Goal: Browse casually

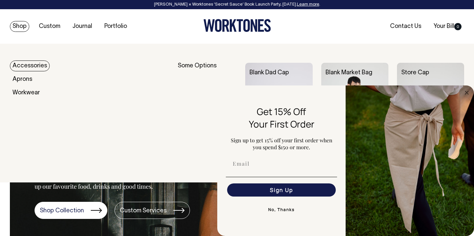
click at [28, 65] on link "Accessories" at bounding box center [30, 66] width 40 height 11
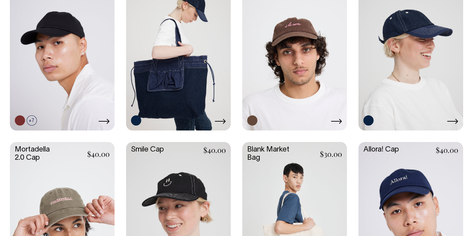
scroll to position [353, 0]
click at [294, 30] on link at bounding box center [294, 52] width 105 height 156
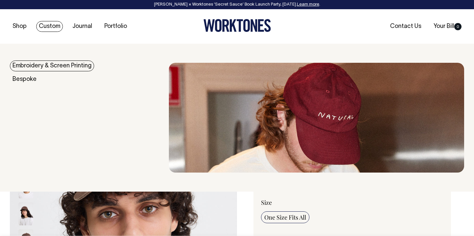
click at [58, 24] on link "Custom" at bounding box center [49, 26] width 27 height 11
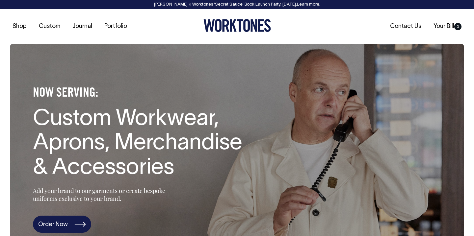
click at [54, 221] on link "Order Now" at bounding box center [62, 224] width 58 height 17
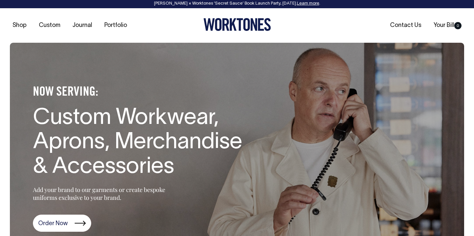
scroll to position [1, 0]
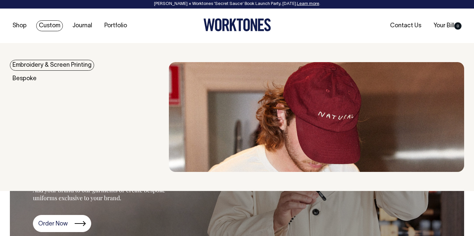
click at [54, 65] on link "Embroidery & Screen Printing" at bounding box center [52, 65] width 84 height 11
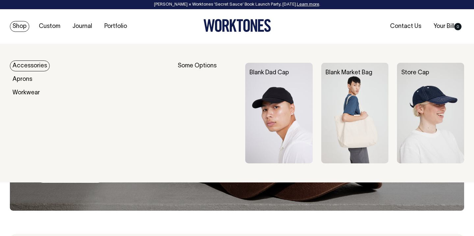
click at [18, 28] on link "Shop" at bounding box center [19, 26] width 19 height 11
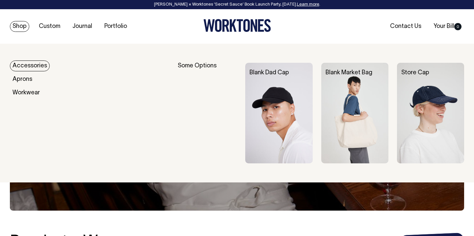
click at [43, 66] on link "Accessories" at bounding box center [30, 66] width 40 height 11
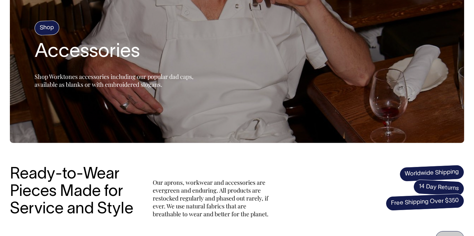
scroll to position [67, 0]
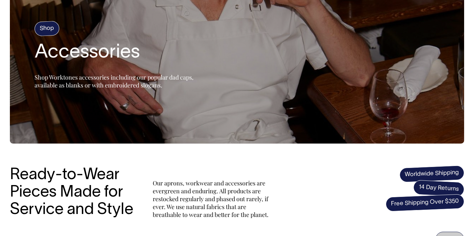
click at [45, 32] on h4 "Shop" at bounding box center [46, 28] width 25 height 15
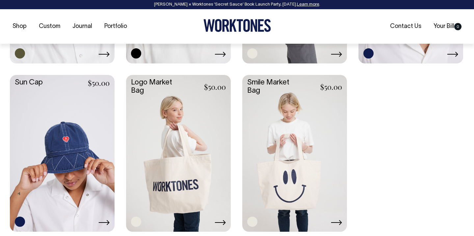
scroll to position [590, 0]
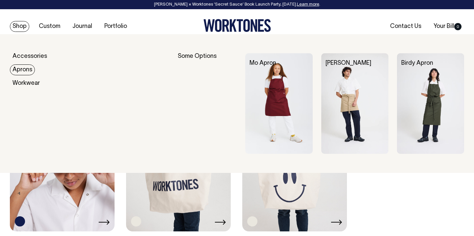
click at [21, 72] on link "Aprons" at bounding box center [22, 69] width 25 height 11
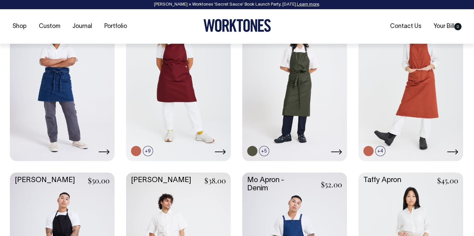
scroll to position [323, 0]
